Goal: Task Accomplishment & Management: Complete application form

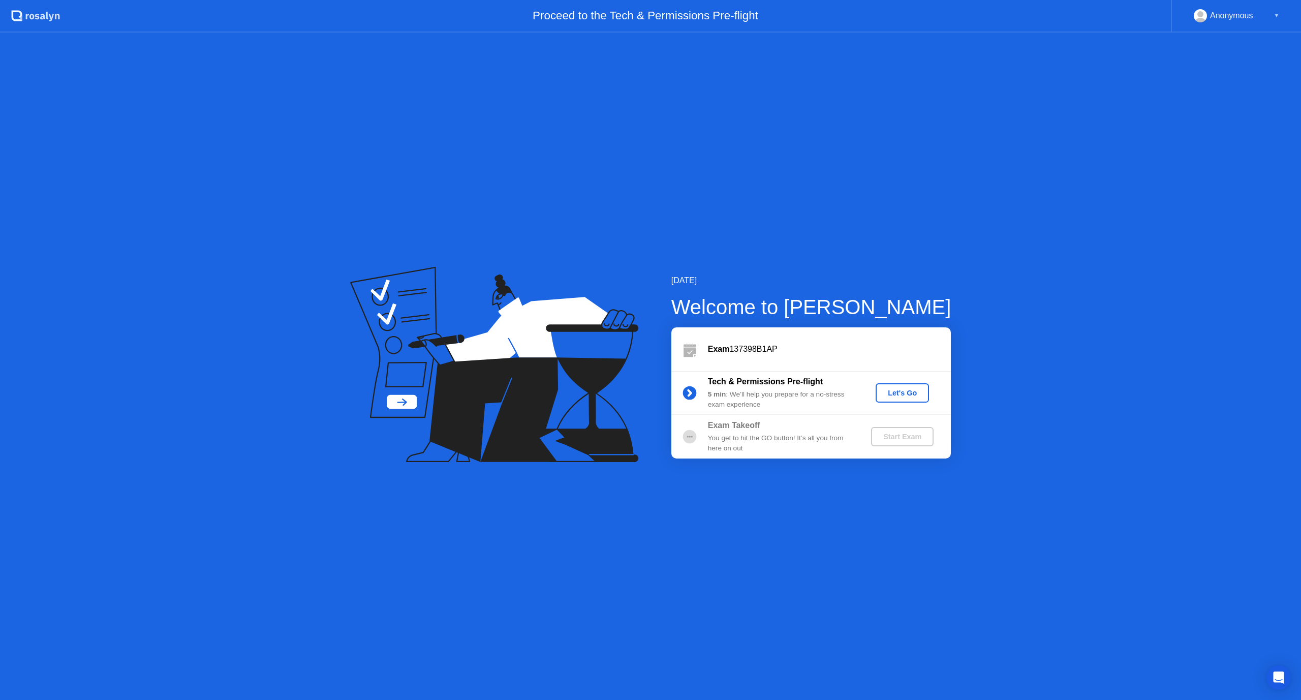
click at [912, 395] on div "Let's Go" at bounding box center [902, 393] width 45 height 8
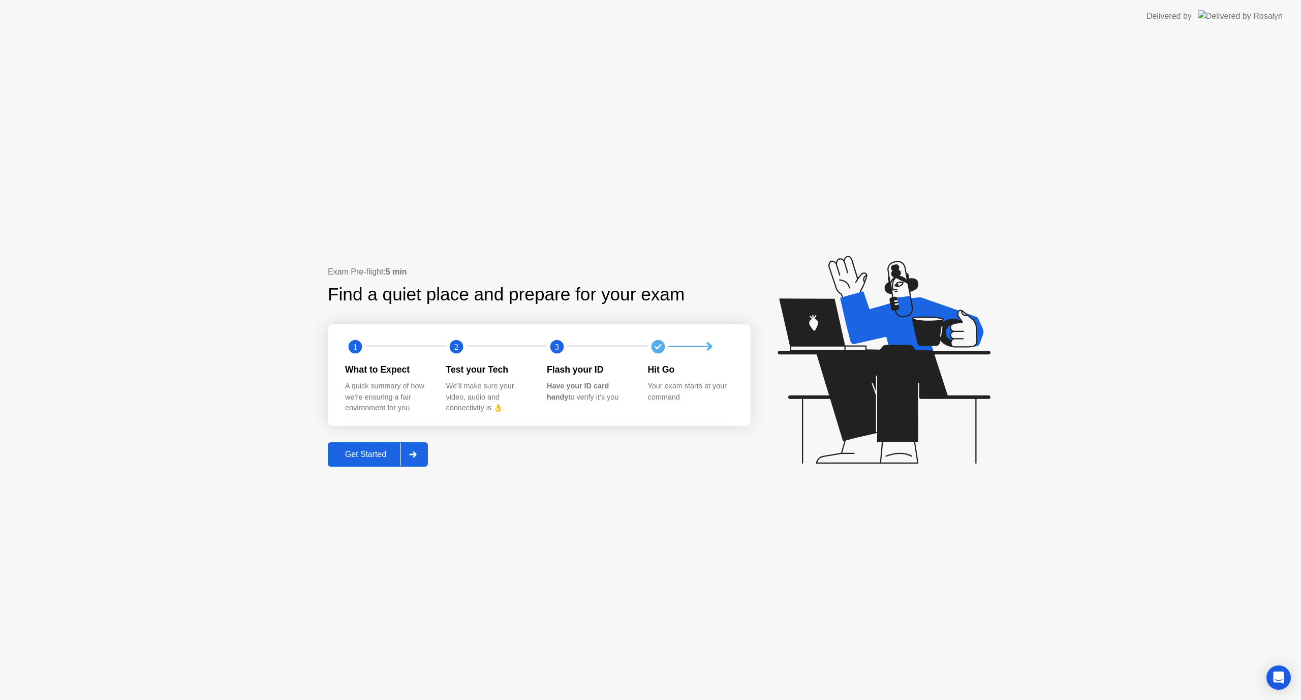
click at [352, 453] on div "Get Started" at bounding box center [366, 454] width 70 height 9
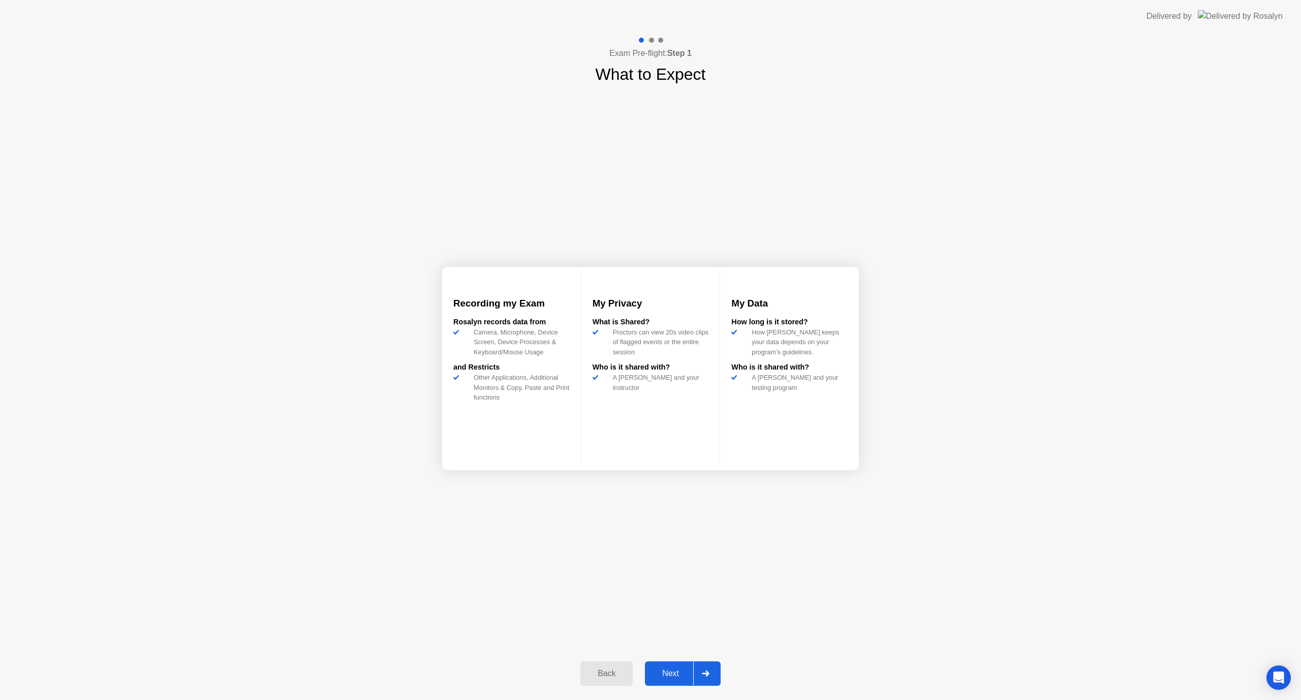
click at [682, 670] on div "Next" at bounding box center [670, 673] width 45 height 9
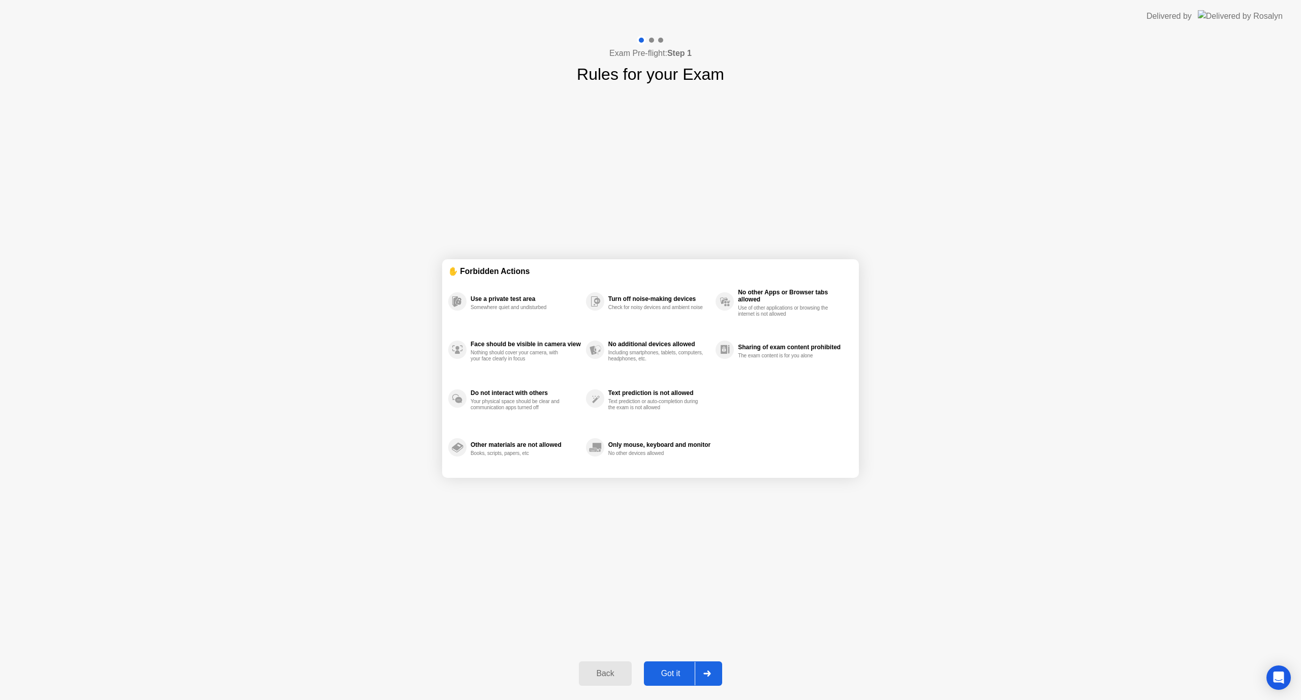
click at [682, 670] on div "Got it" at bounding box center [671, 673] width 48 height 9
select select "**********"
select select "*******"
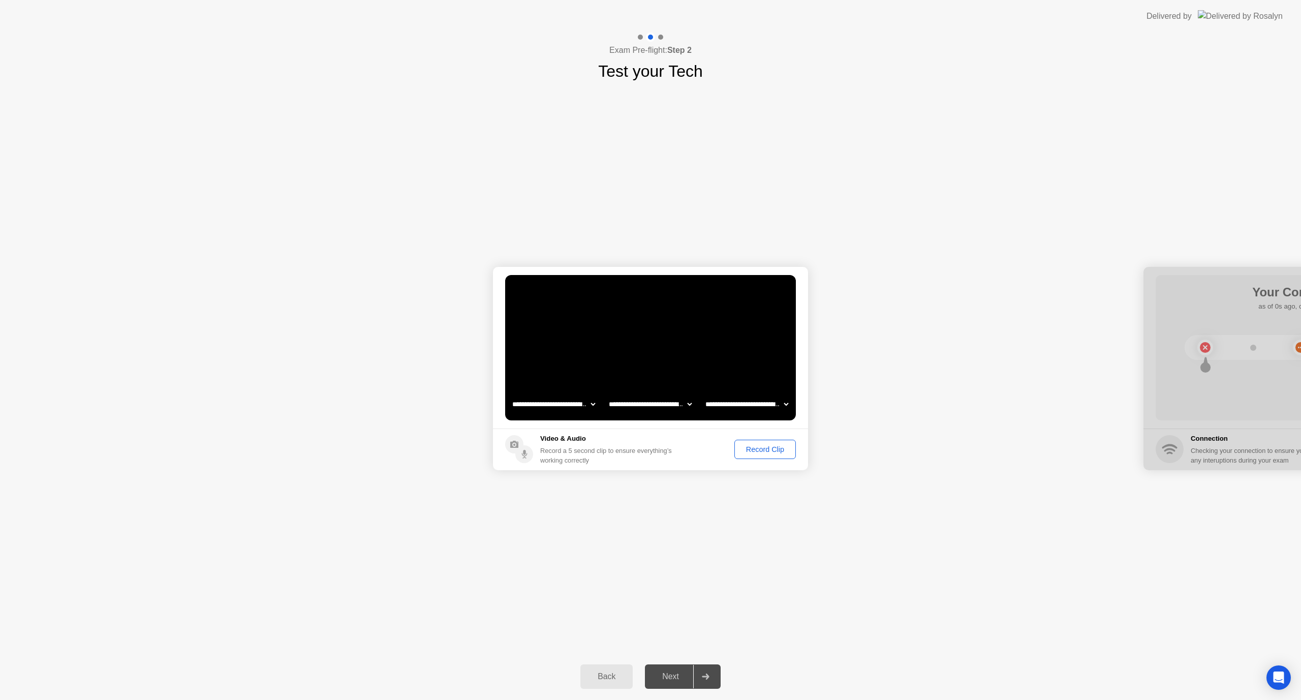
click at [777, 449] on div "Record Clip" at bounding box center [765, 449] width 54 height 8
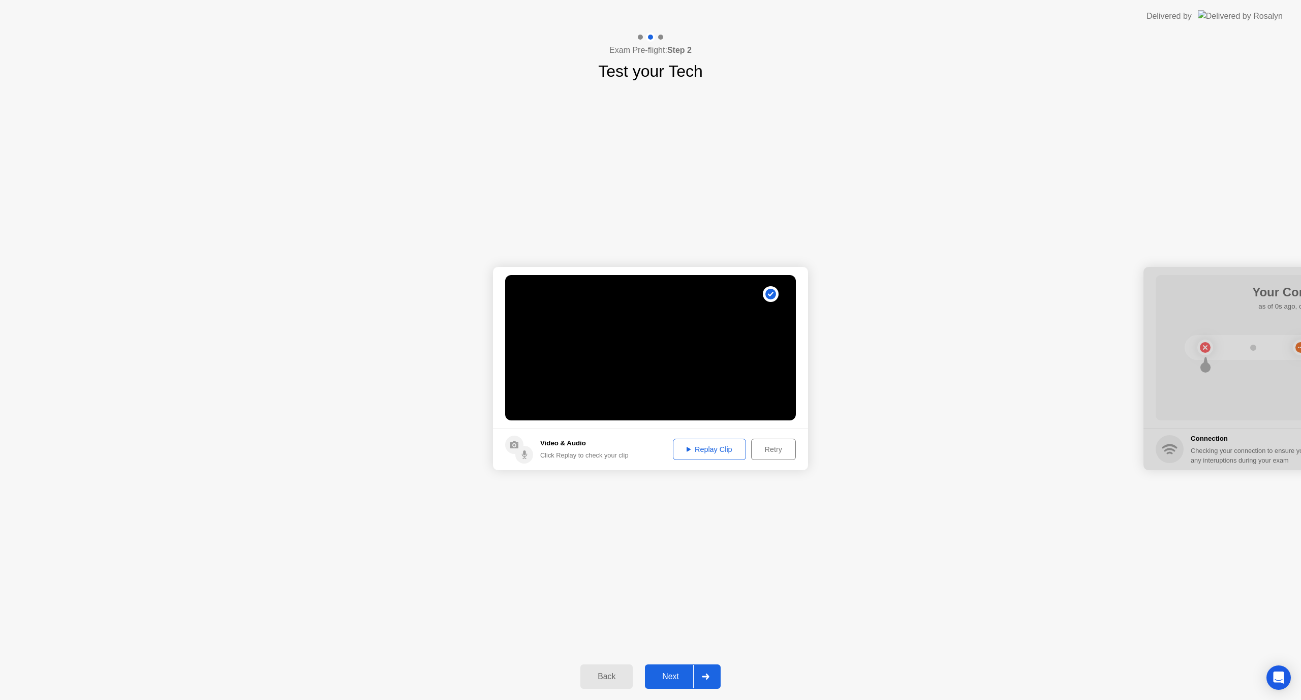
click at [763, 450] on div "Retry" at bounding box center [774, 449] width 38 height 8
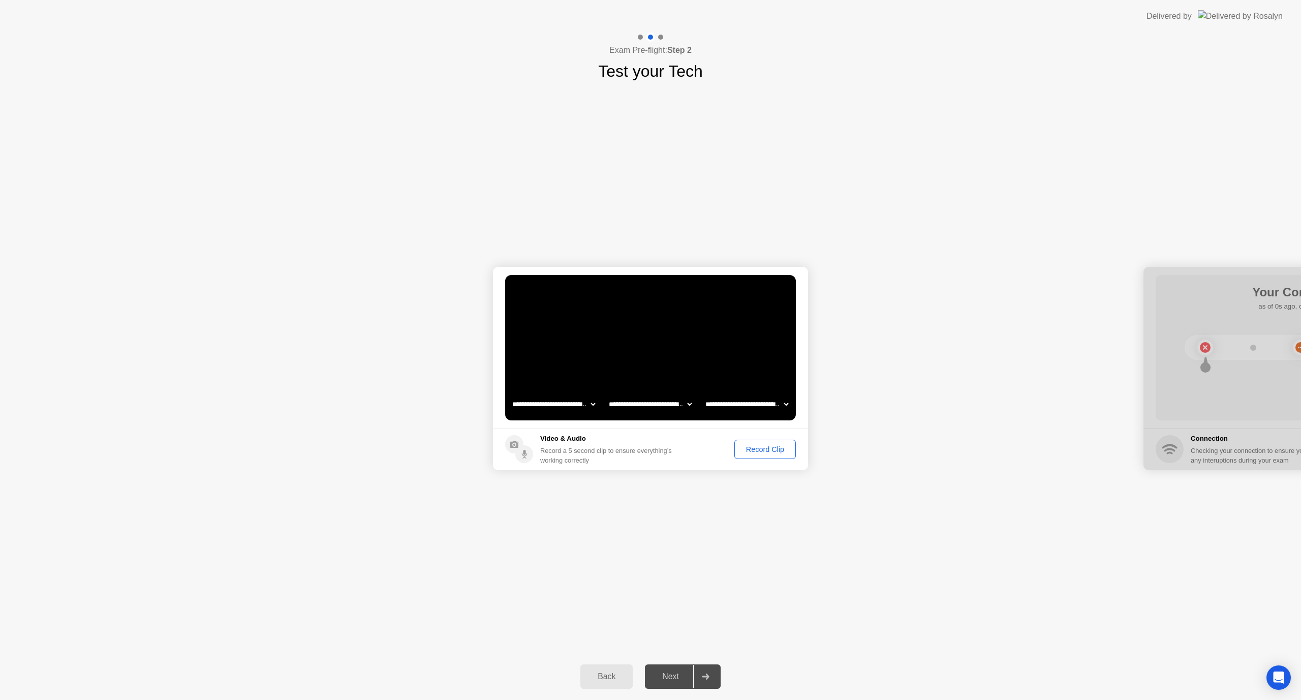
click at [768, 452] on div "Record Clip" at bounding box center [765, 449] width 54 height 8
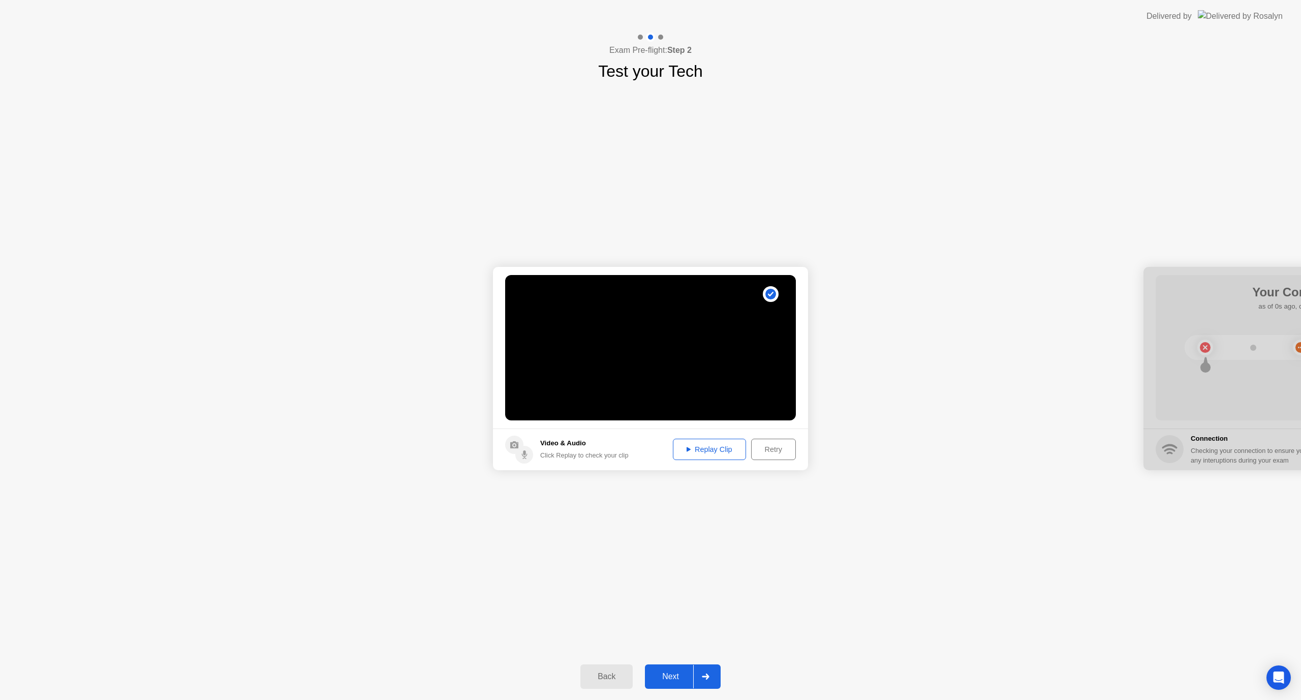
click at [698, 449] on div "Replay Clip" at bounding box center [710, 449] width 66 height 8
click at [670, 672] on div "Next" at bounding box center [670, 676] width 45 height 9
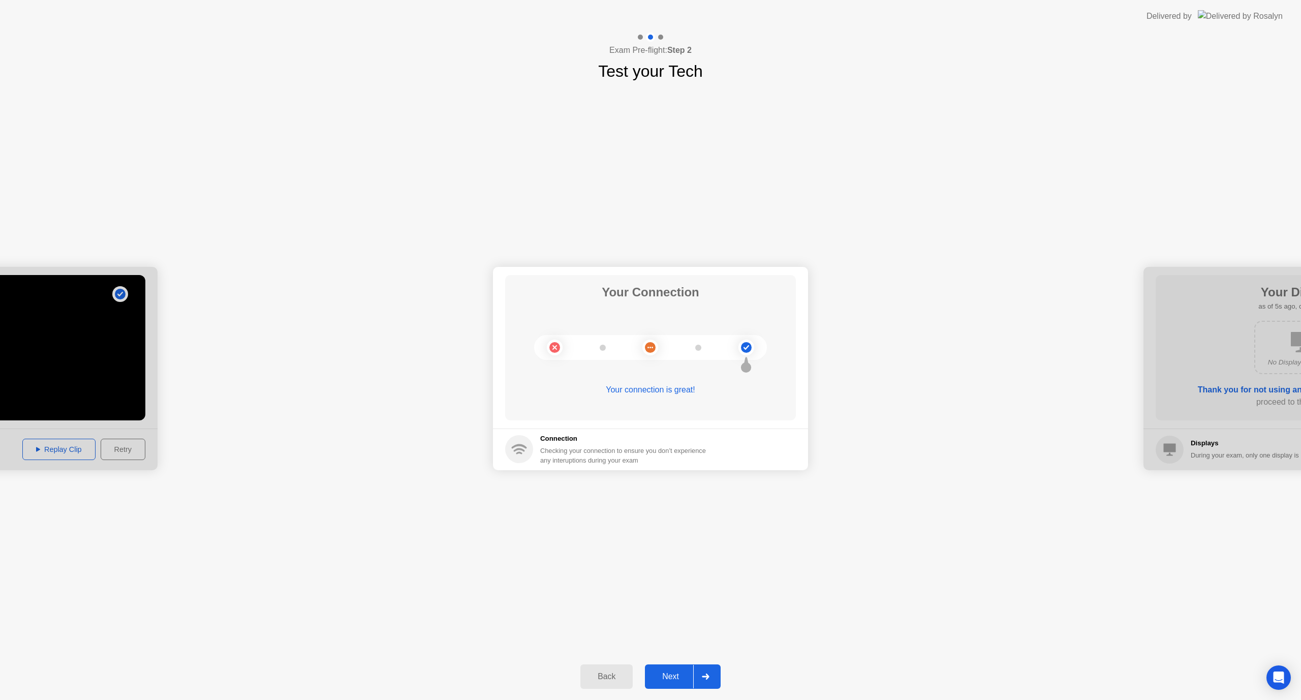
click at [681, 672] on div "Next" at bounding box center [670, 676] width 45 height 9
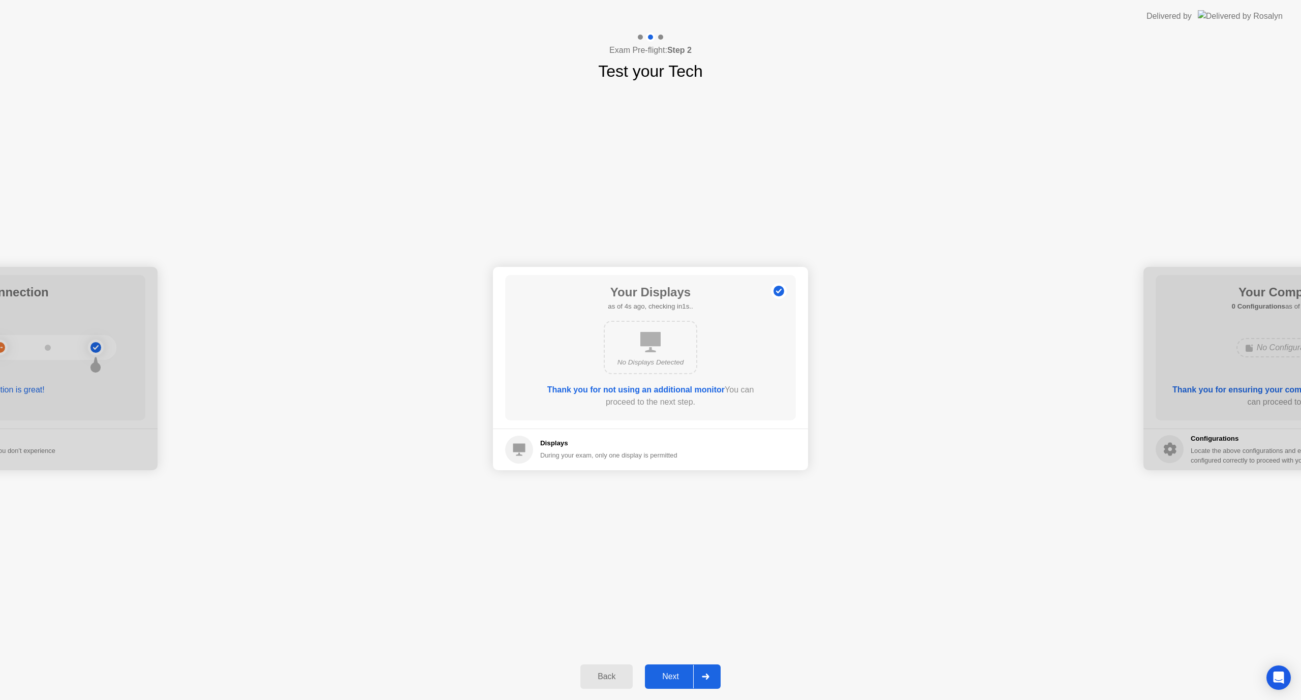
click at [672, 681] on div "Next" at bounding box center [670, 676] width 45 height 9
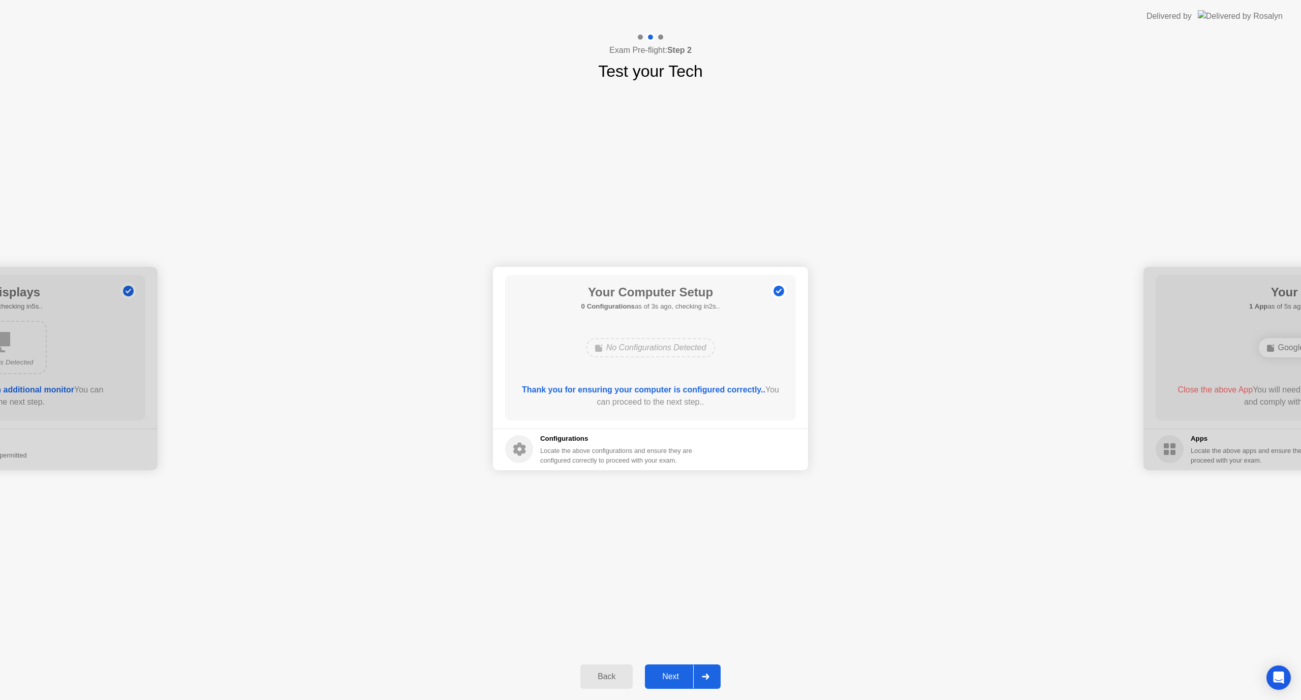
click at [680, 672] on div "Next" at bounding box center [670, 676] width 45 height 9
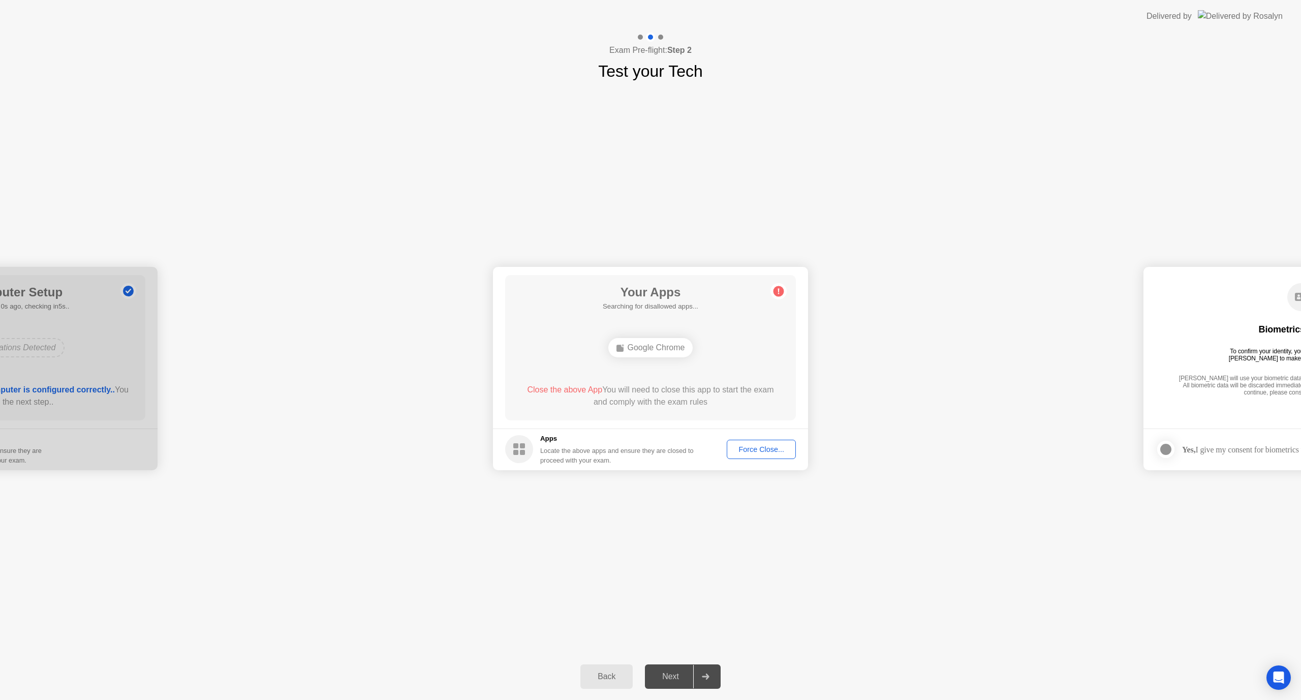
click at [677, 358] on div "Google Chrome" at bounding box center [650, 347] width 233 height 27
click at [761, 447] on div "Force Close..." at bounding box center [761, 449] width 62 height 8
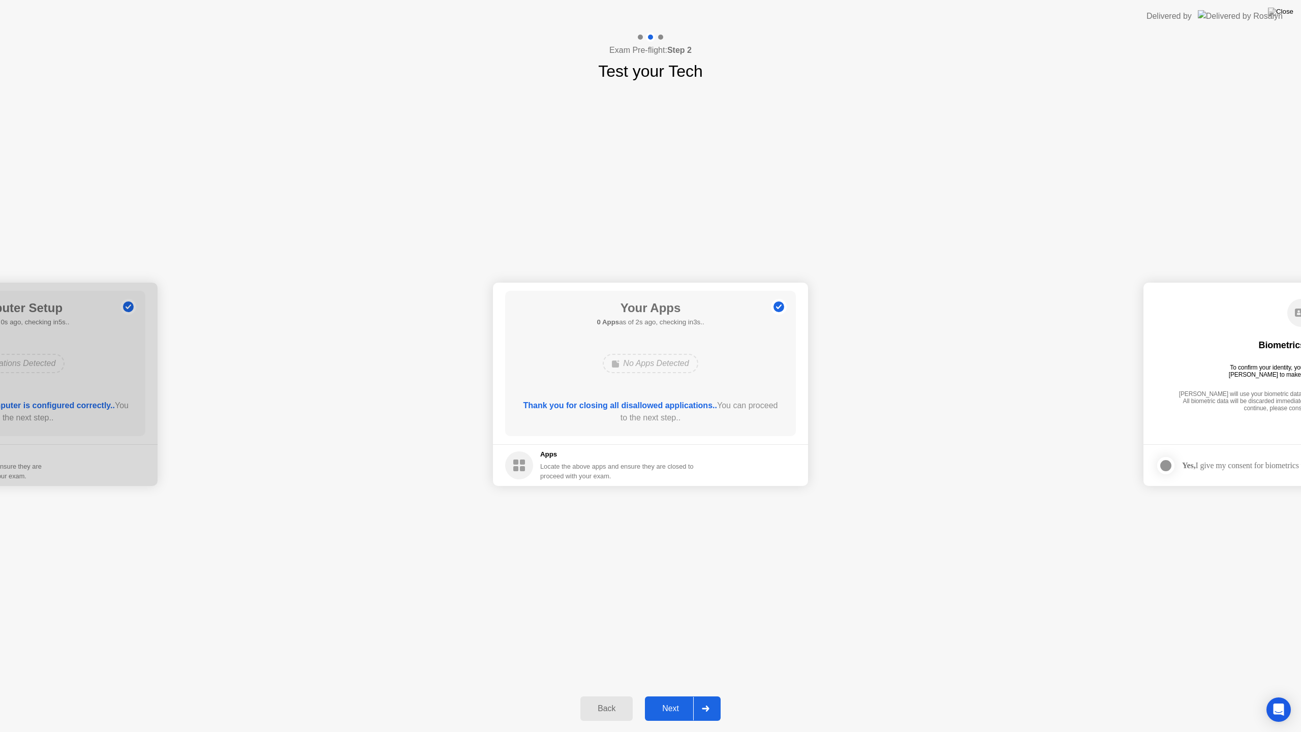
click at [677, 699] on button "Next" at bounding box center [683, 708] width 76 height 24
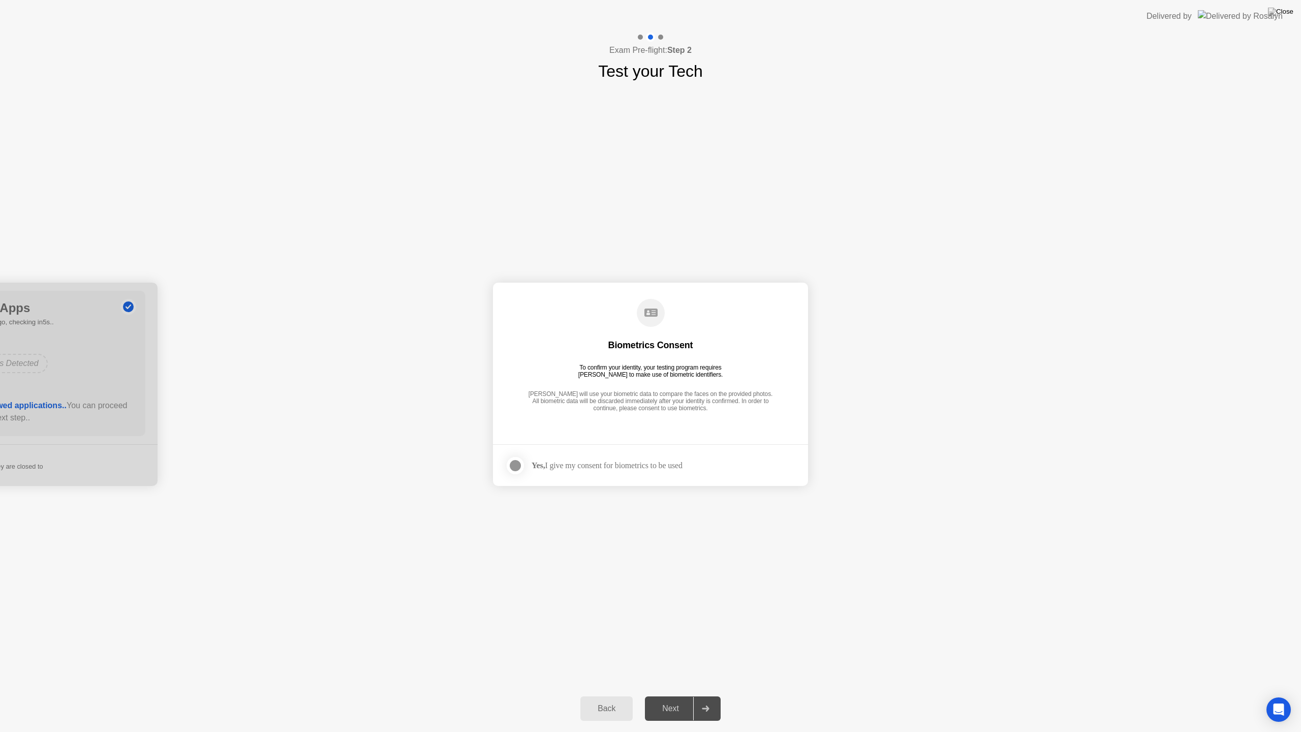
click at [520, 464] on div at bounding box center [515, 465] width 12 height 12
click at [683, 699] on div "Next" at bounding box center [670, 708] width 45 height 9
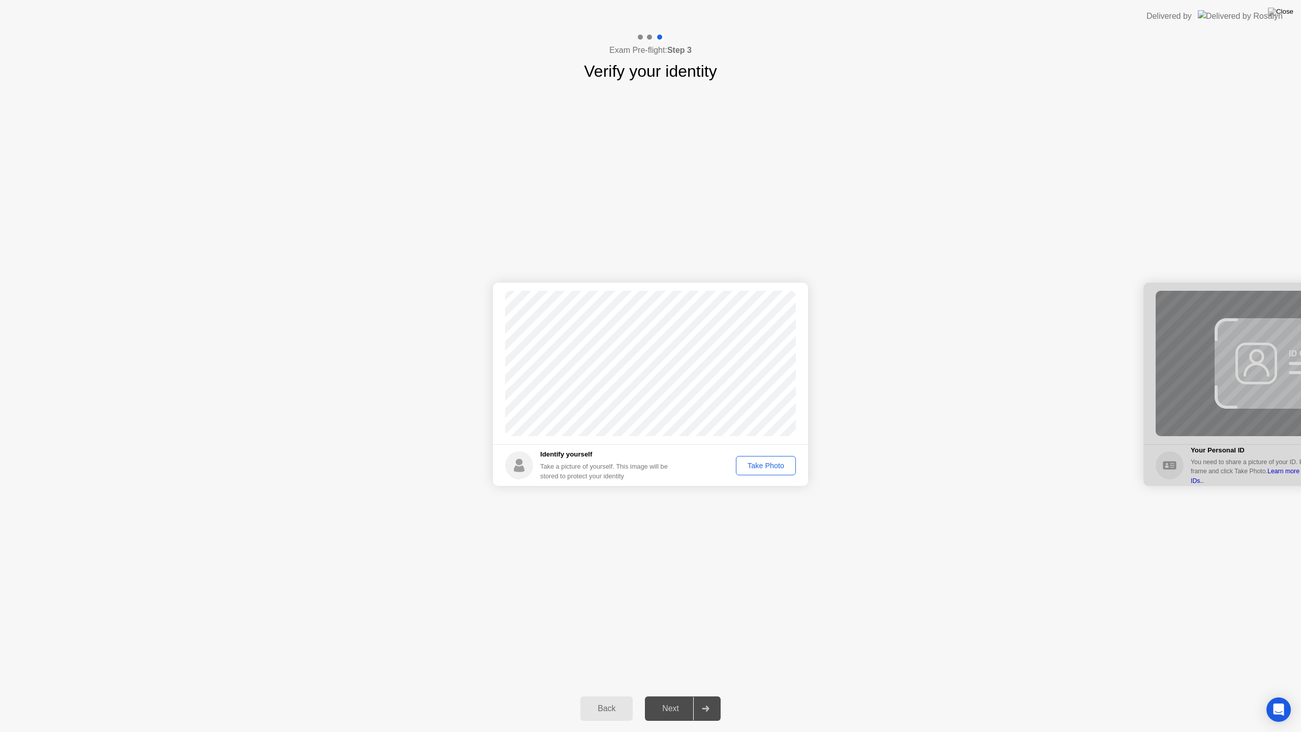
click at [767, 467] on div "Take Photo" at bounding box center [766, 466] width 53 height 8
click at [655, 699] on div "Next" at bounding box center [670, 708] width 45 height 9
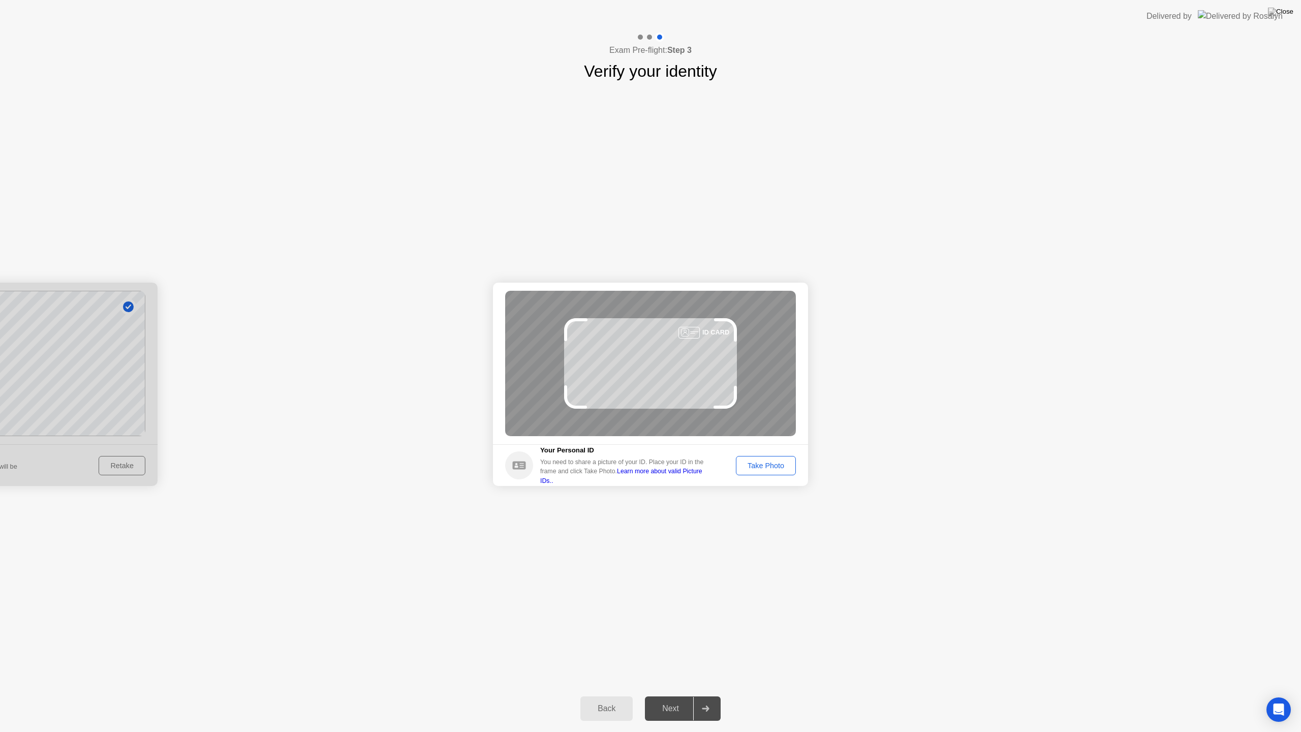
click at [768, 470] on div "Take Photo" at bounding box center [766, 466] width 53 height 8
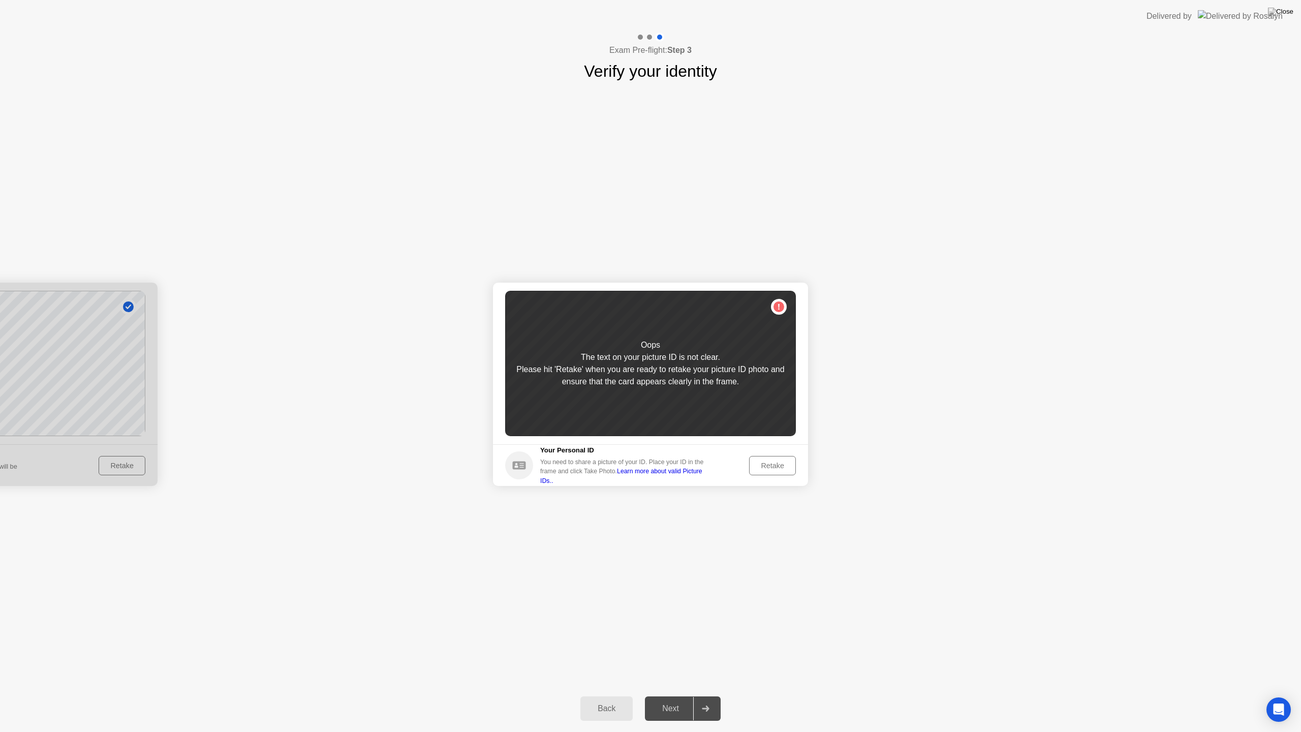
click at [766, 467] on div "Retake" at bounding box center [773, 466] width 40 height 8
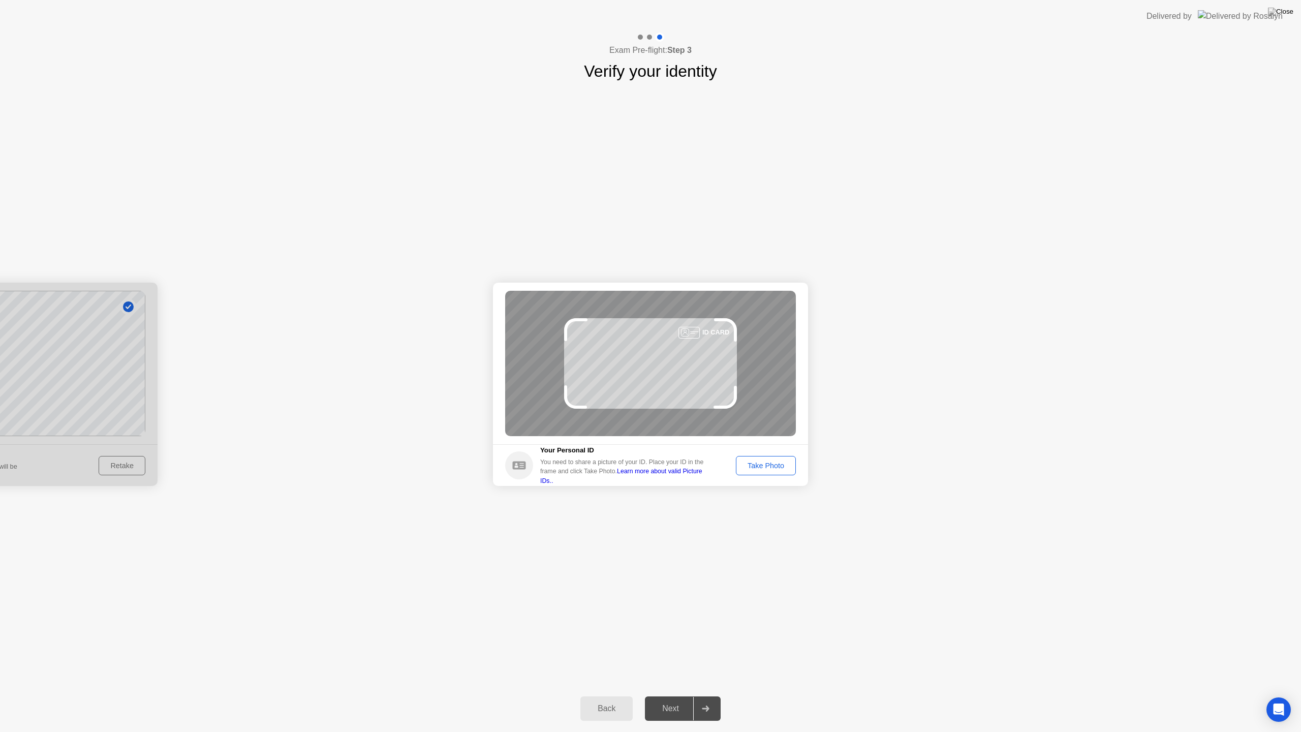
click at [759, 464] on div "Take Photo" at bounding box center [766, 466] width 53 height 8
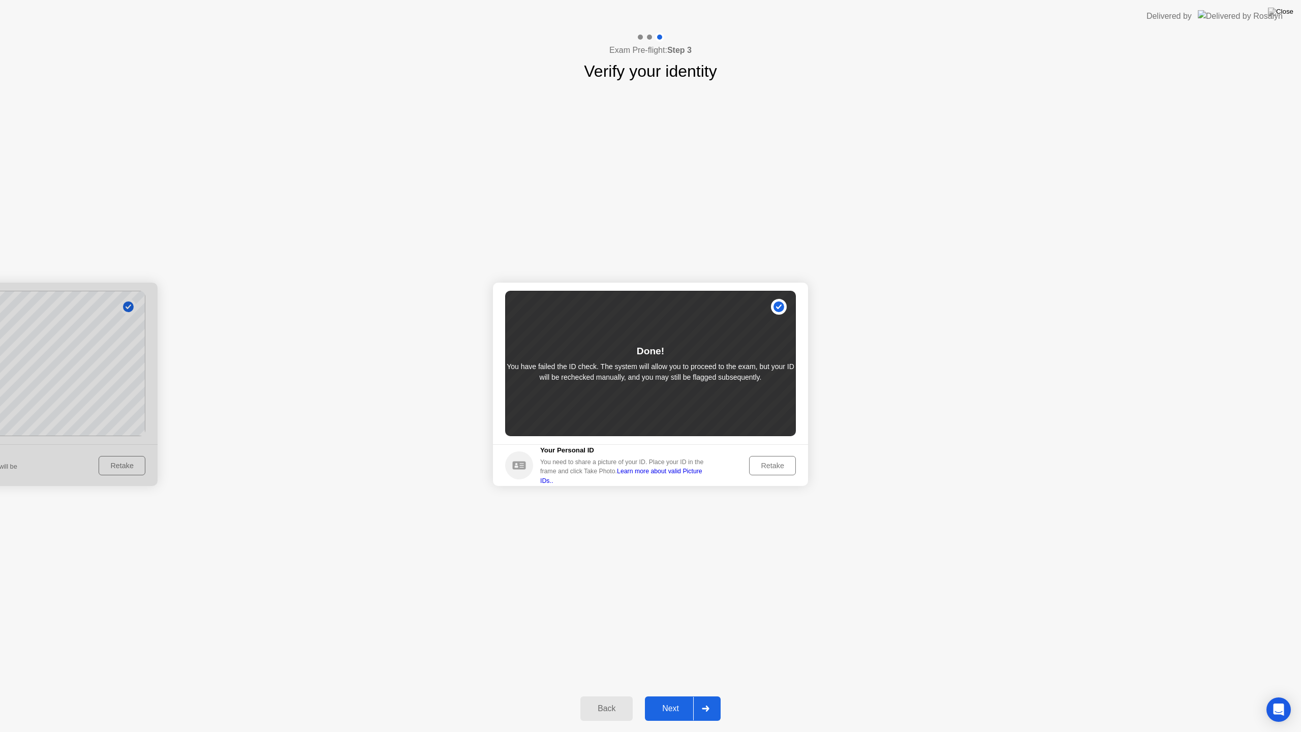
click at [676, 699] on button "Next" at bounding box center [683, 708] width 76 height 24
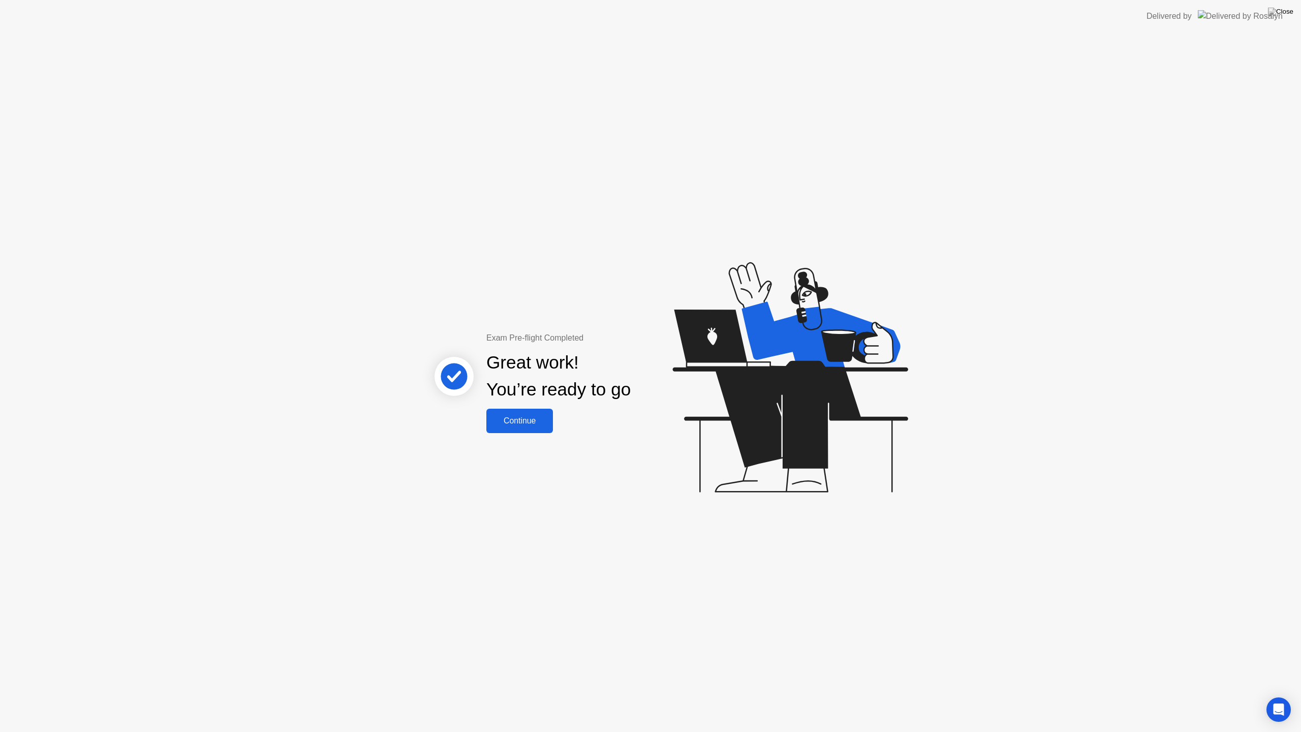
click at [524, 422] on div "Continue" at bounding box center [519, 420] width 60 height 9
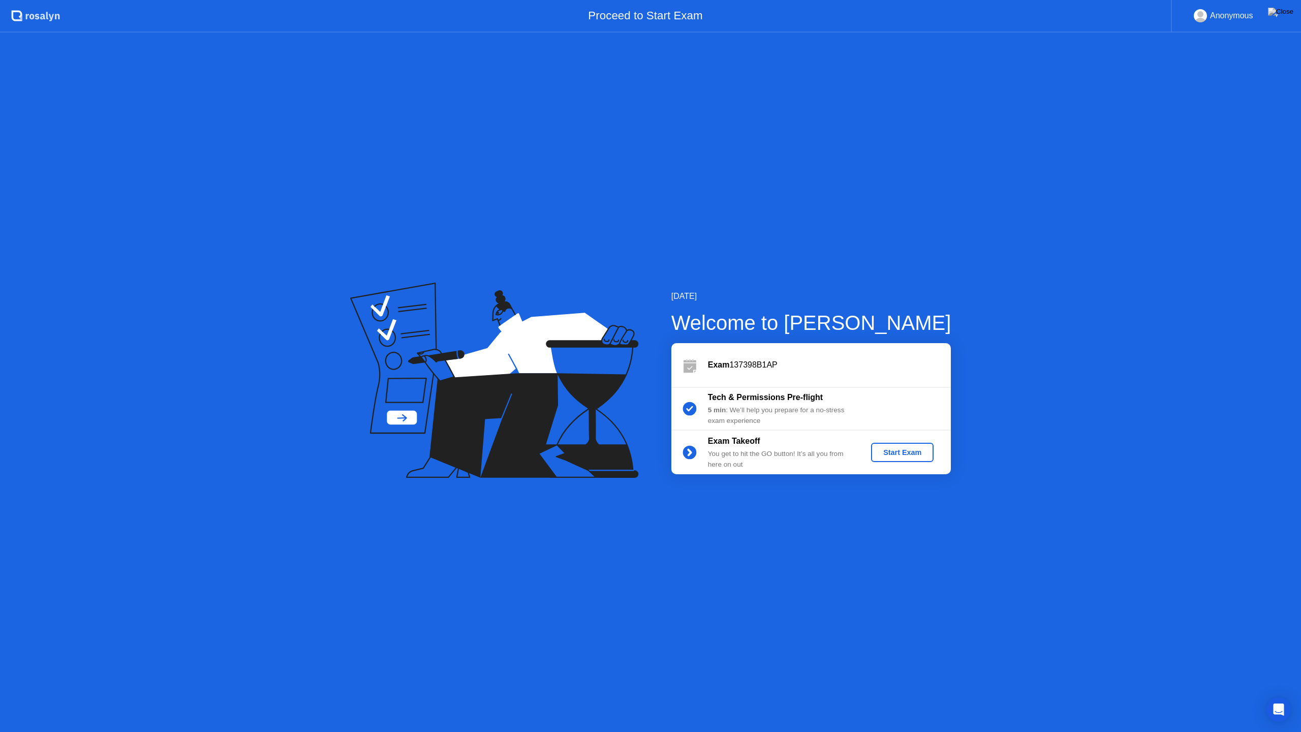
click at [899, 450] on div "Start Exam" at bounding box center [902, 452] width 54 height 8
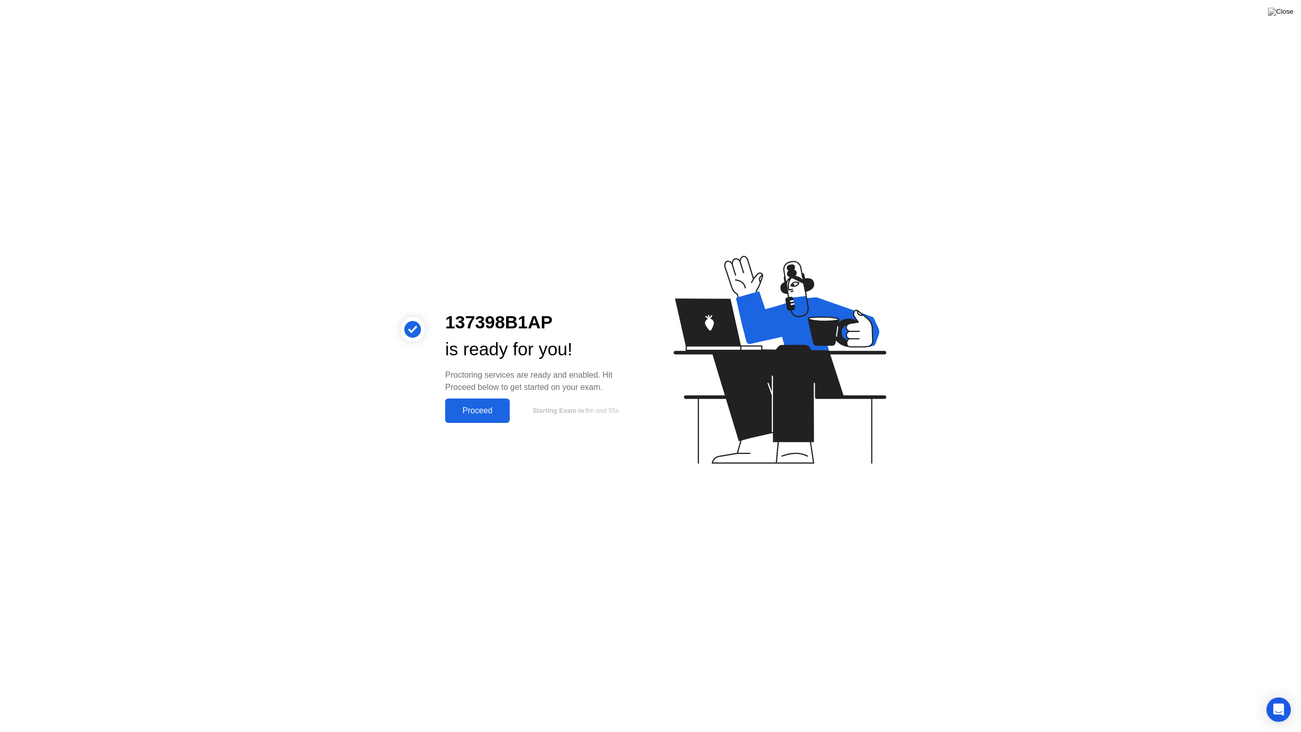
click at [480, 414] on div "Proceed" at bounding box center [477, 410] width 58 height 9
